Goal: Task Accomplishment & Management: Use online tool/utility

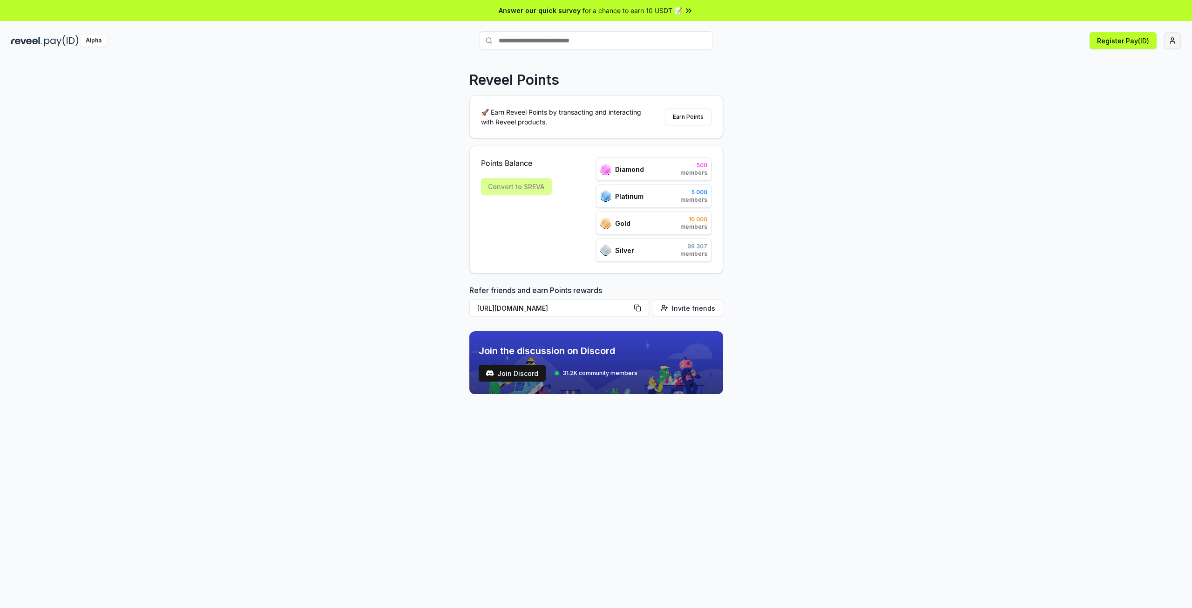
click at [1172, 40] on html "Answer our quick survey for a chance to earn 10 USDT 📝 Alpha Register Pay(ID) R…" at bounding box center [596, 304] width 1192 height 608
click at [852, 105] on html "Answer our quick survey for a chance to earn 10 USDT 📝 Alpha Register Pay(ID) R…" at bounding box center [596, 304] width 1192 height 608
click at [565, 212] on div "Points Balance Convert to $REVA Diamond 0 members Platinum 0 members Gold 0 mem…" at bounding box center [596, 209] width 230 height 104
click at [525, 188] on div "Convert to $REVA" at bounding box center [516, 186] width 71 height 17
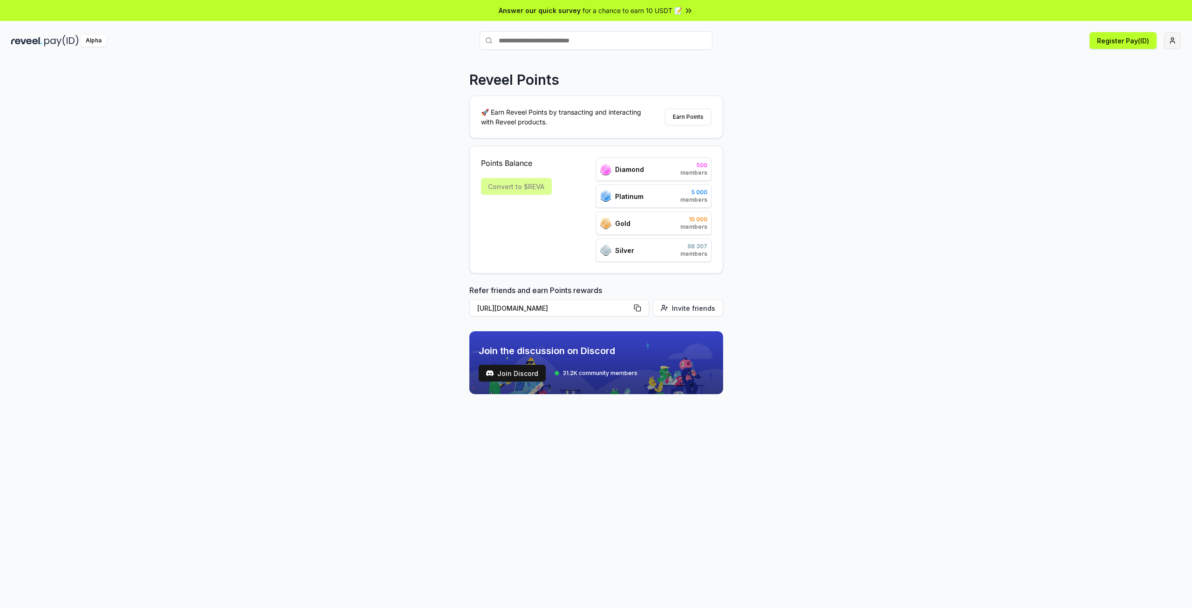
click at [1175, 43] on html "Answer our quick survey for a chance to earn 10 USDT 📝 Alpha Register Pay(ID) R…" at bounding box center [596, 304] width 1192 height 608
click at [893, 108] on html "Answer our quick survey for a chance to earn 10 USDT 📝 Alpha Register Pay(ID) R…" at bounding box center [596, 304] width 1192 height 608
